Goal: Information Seeking & Learning: Learn about a topic

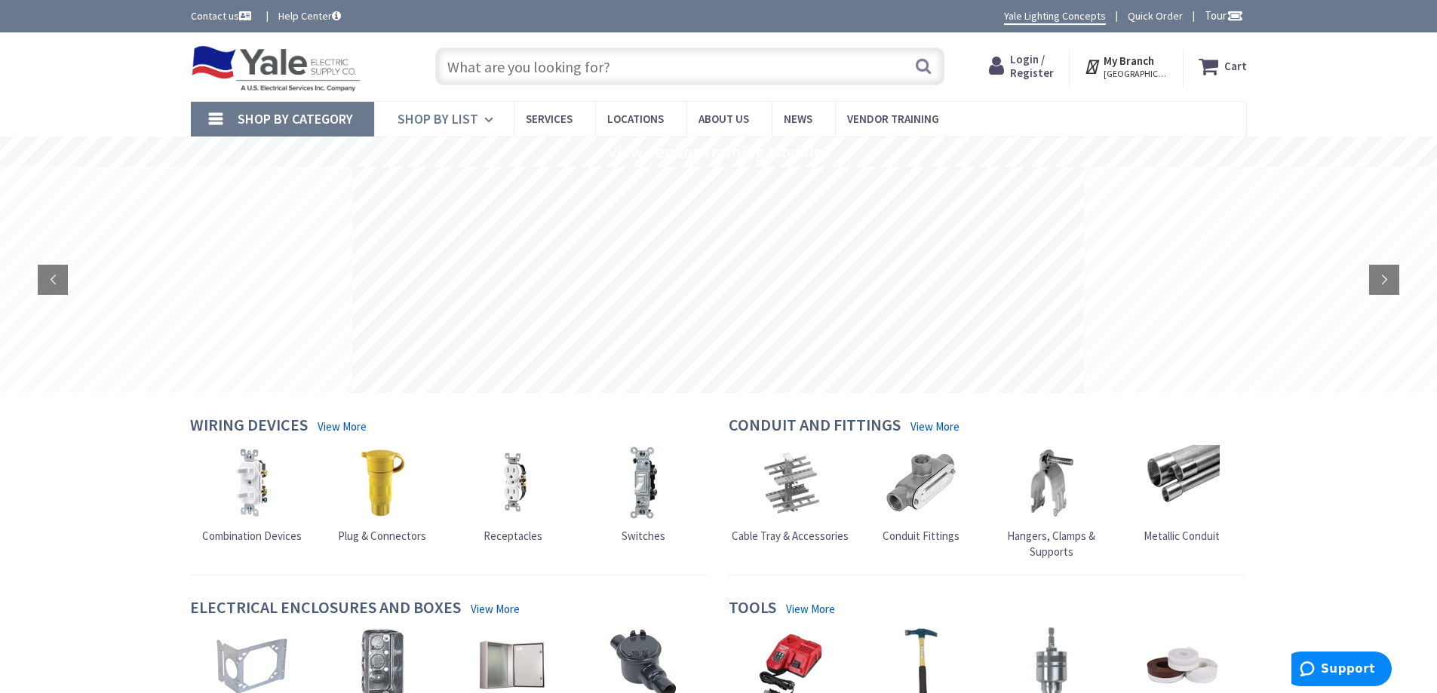
click at [490, 116] on icon at bounding box center [491, 119] width 14 height 33
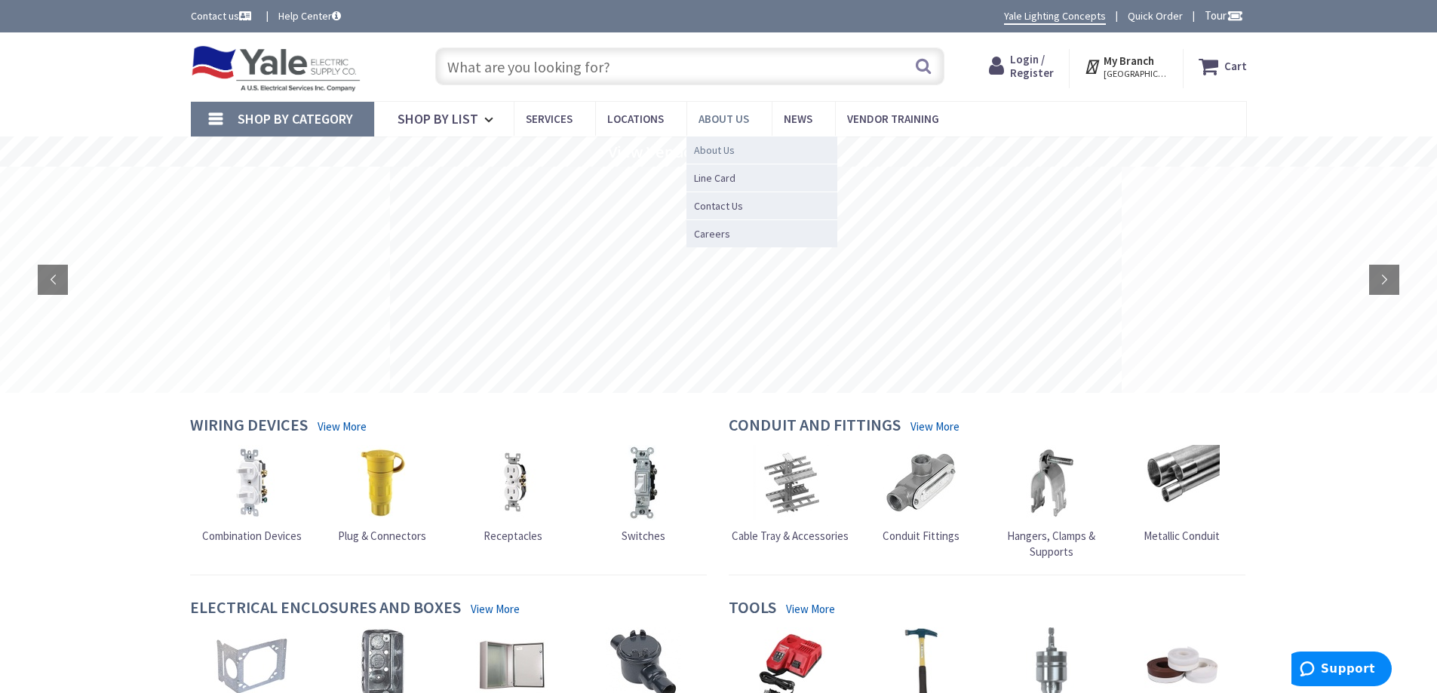
click at [716, 149] on span "About Us" at bounding box center [714, 150] width 41 height 15
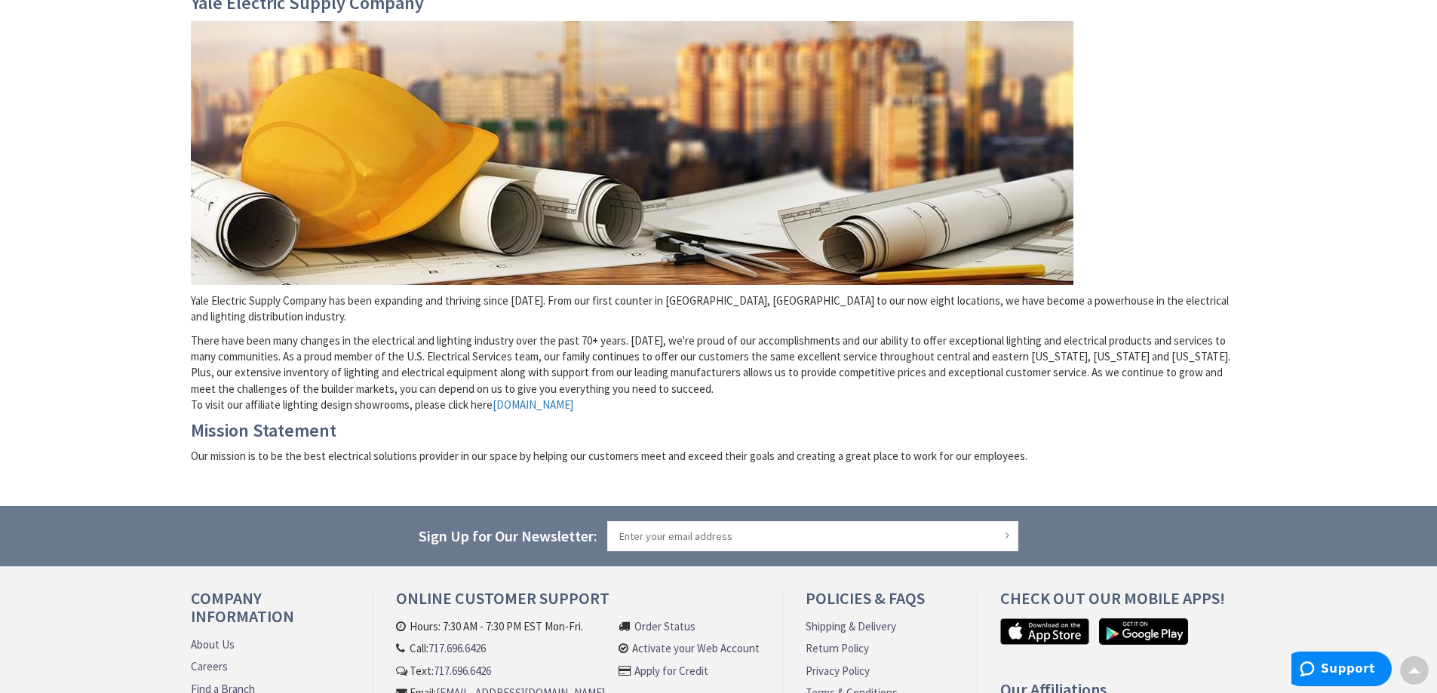
scroll to position [376, 0]
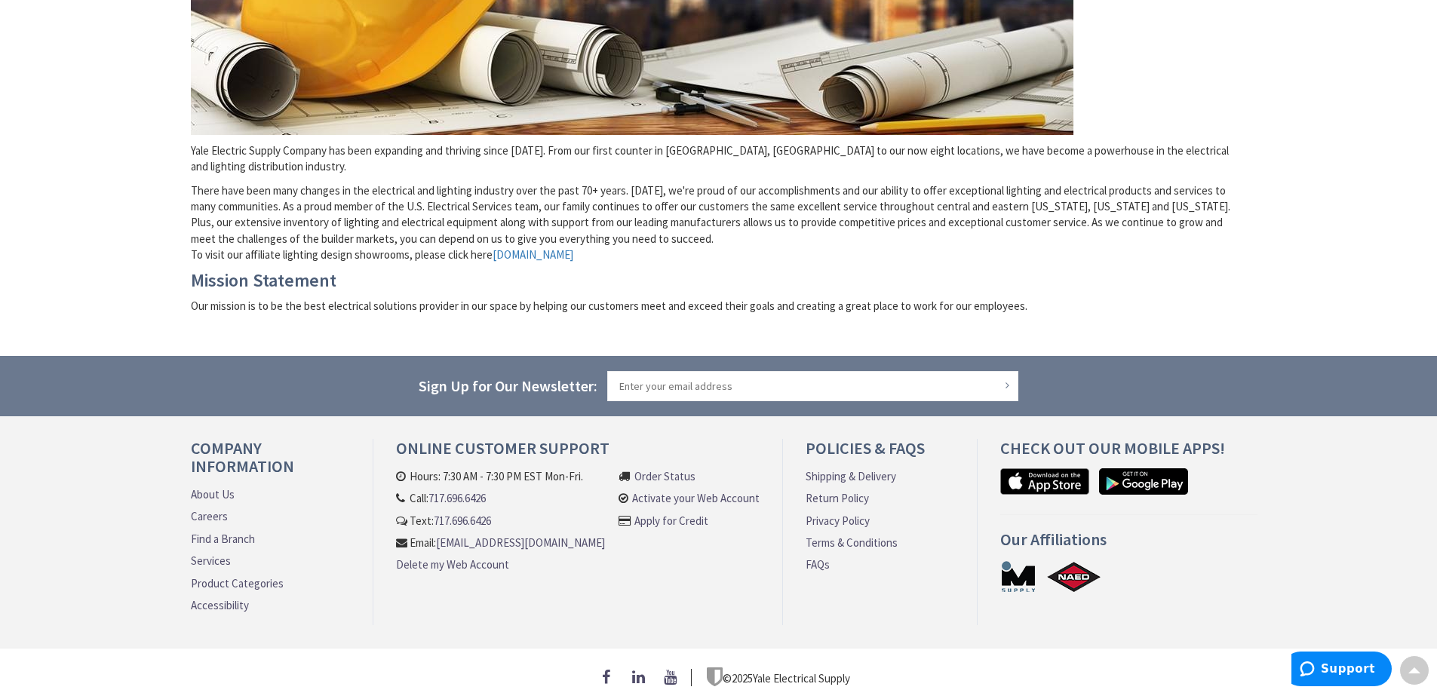
click at [222, 487] on link "About Us" at bounding box center [213, 495] width 44 height 16
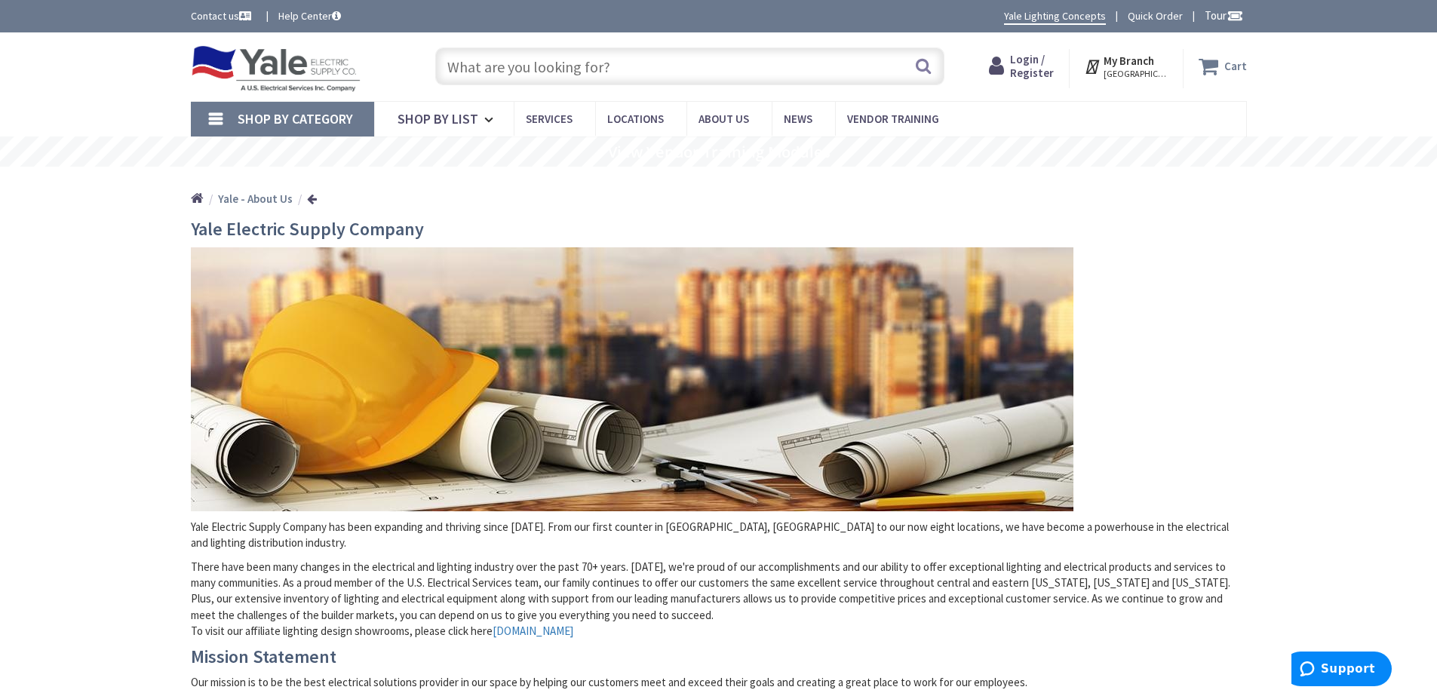
drag, startPoint x: 657, startPoint y: 72, endPoint x: 1199, endPoint y: 61, distance: 542.5
click at [452, 72] on input "text" at bounding box center [689, 67] width 509 height 38
